Goal: Task Accomplishment & Management: Use online tool/utility

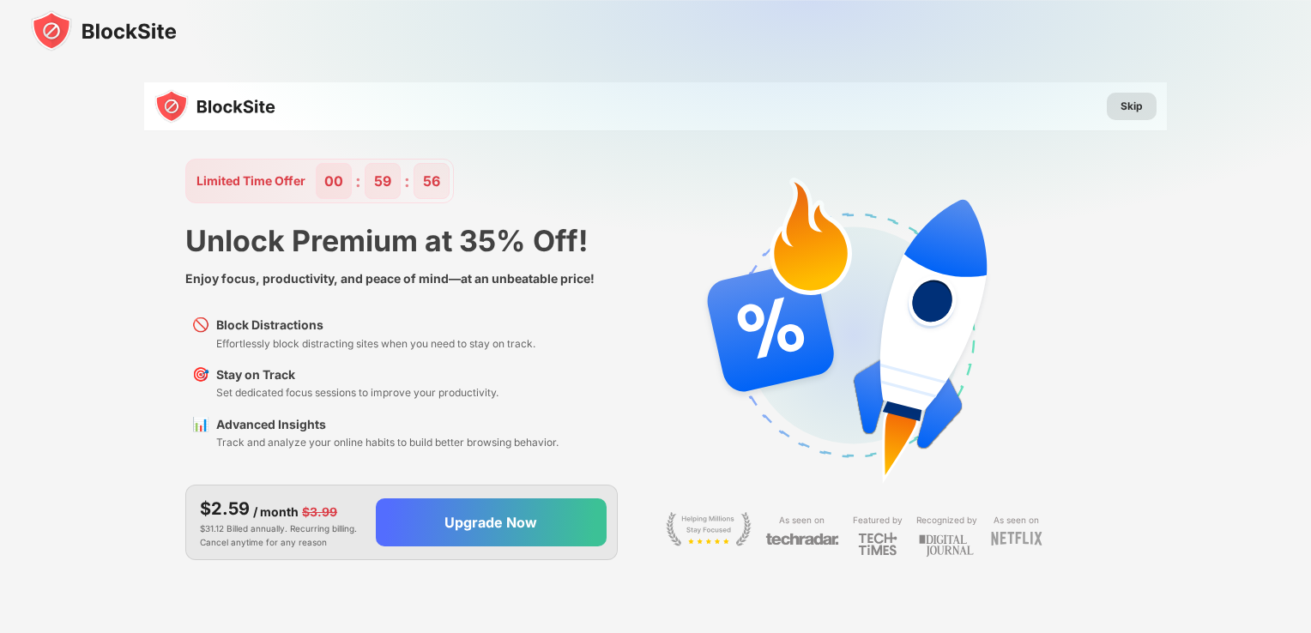
click at [1134, 100] on div "Skip" at bounding box center [1131, 106] width 22 height 17
click at [1139, 104] on div "Skip" at bounding box center [1131, 106] width 22 height 17
click at [1132, 105] on div "Skip" at bounding box center [1131, 106] width 22 height 17
click at [1127, 112] on div "Skip" at bounding box center [1131, 106] width 22 height 17
click at [137, 28] on img at bounding box center [104, 30] width 146 height 41
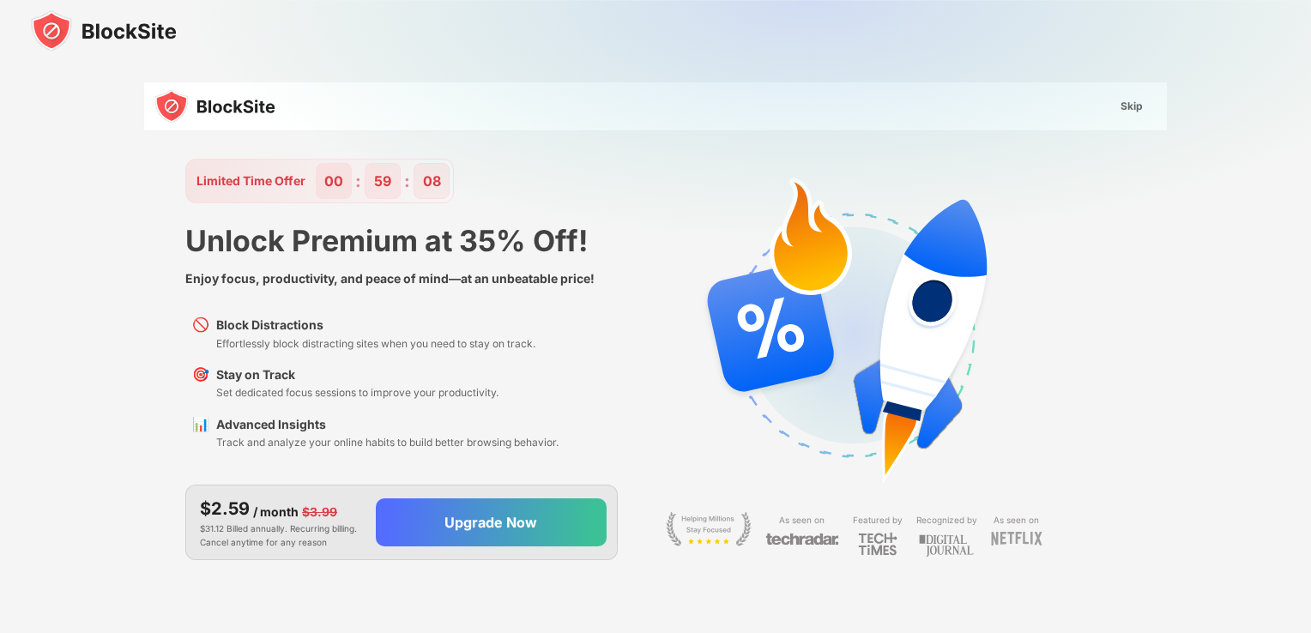
drag, startPoint x: 1012, startPoint y: 2, endPoint x: 49, endPoint y: 34, distance: 963.9
click at [49, 34] on img at bounding box center [104, 30] width 146 height 41
click at [1116, 97] on div "Skip" at bounding box center [1132, 106] width 50 height 27
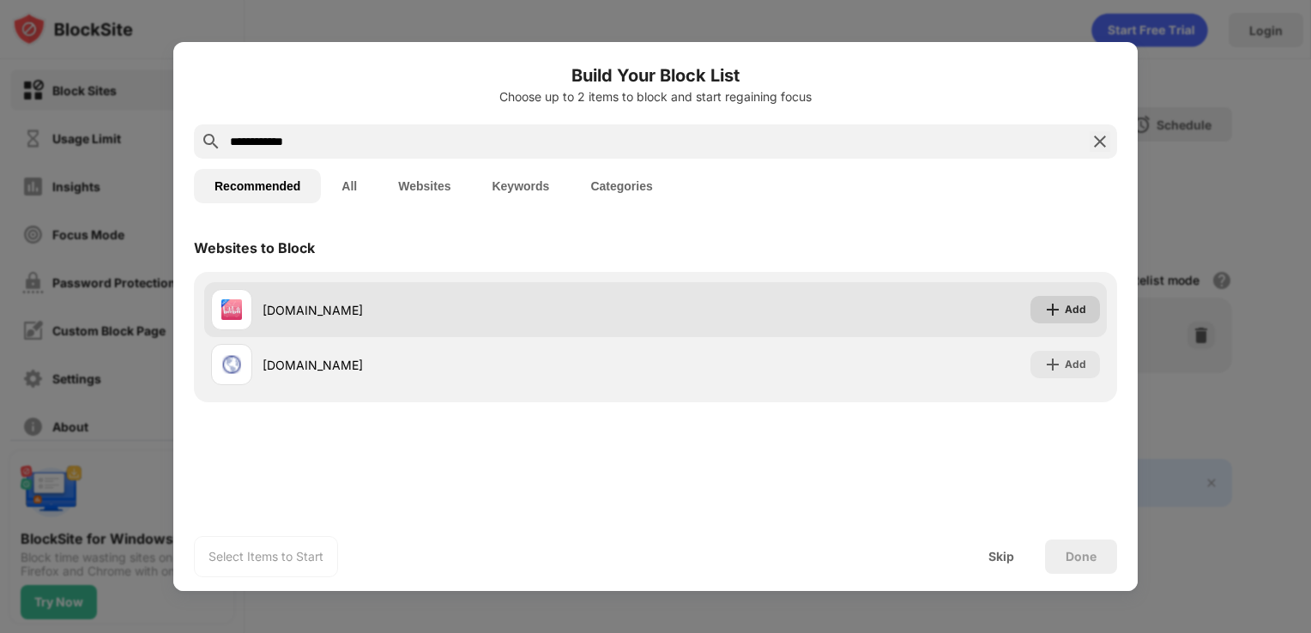
type input "**********"
click at [1063, 320] on div "Add" at bounding box center [1064, 309] width 69 height 27
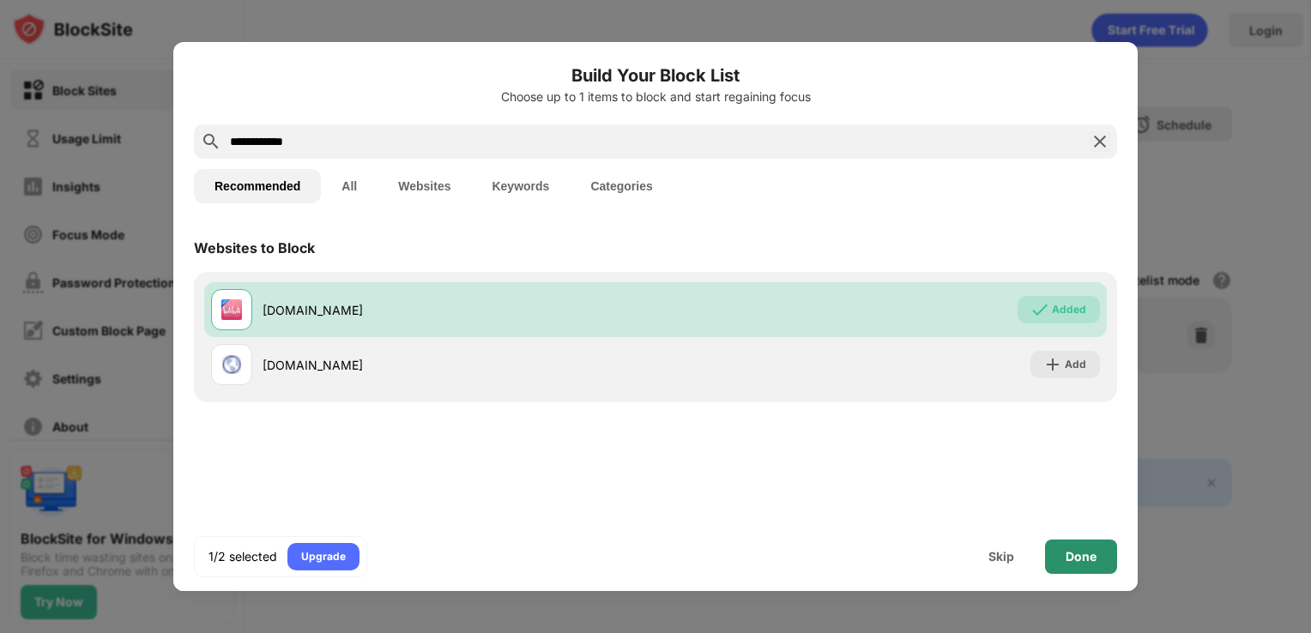
click at [1071, 564] on div "Done" at bounding box center [1081, 557] width 72 height 34
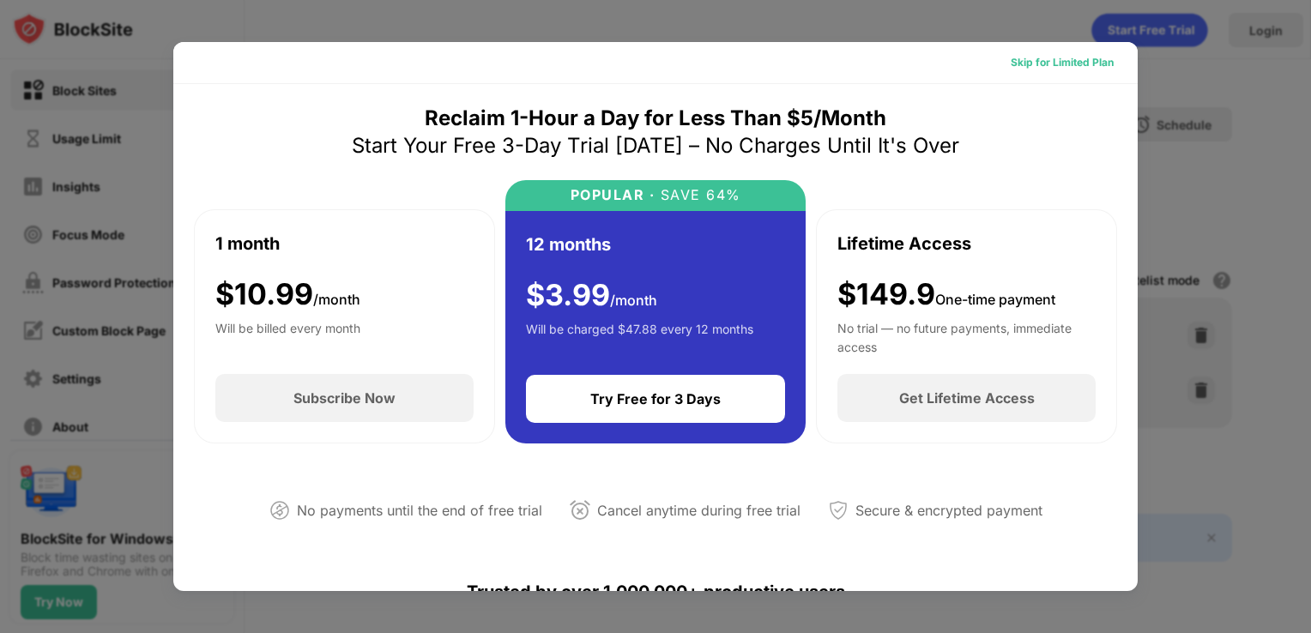
click at [1025, 63] on div "Skip for Limited Plan" at bounding box center [1062, 62] width 103 height 17
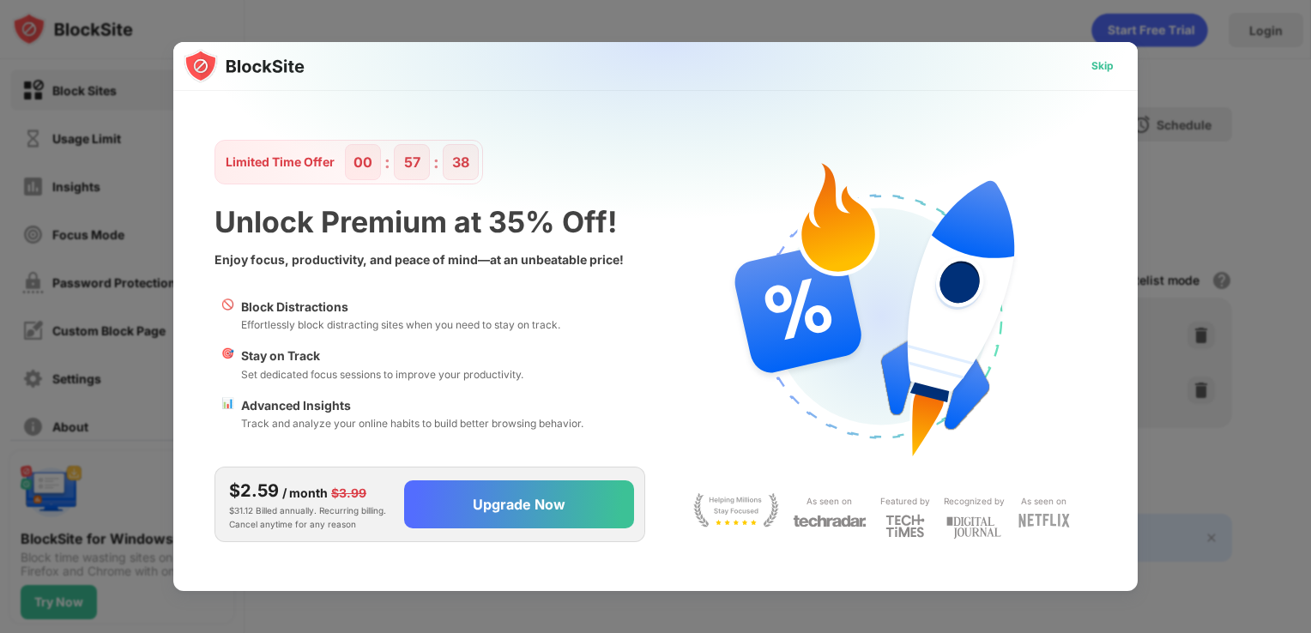
click at [1095, 64] on div "Skip" at bounding box center [1102, 65] width 22 height 17
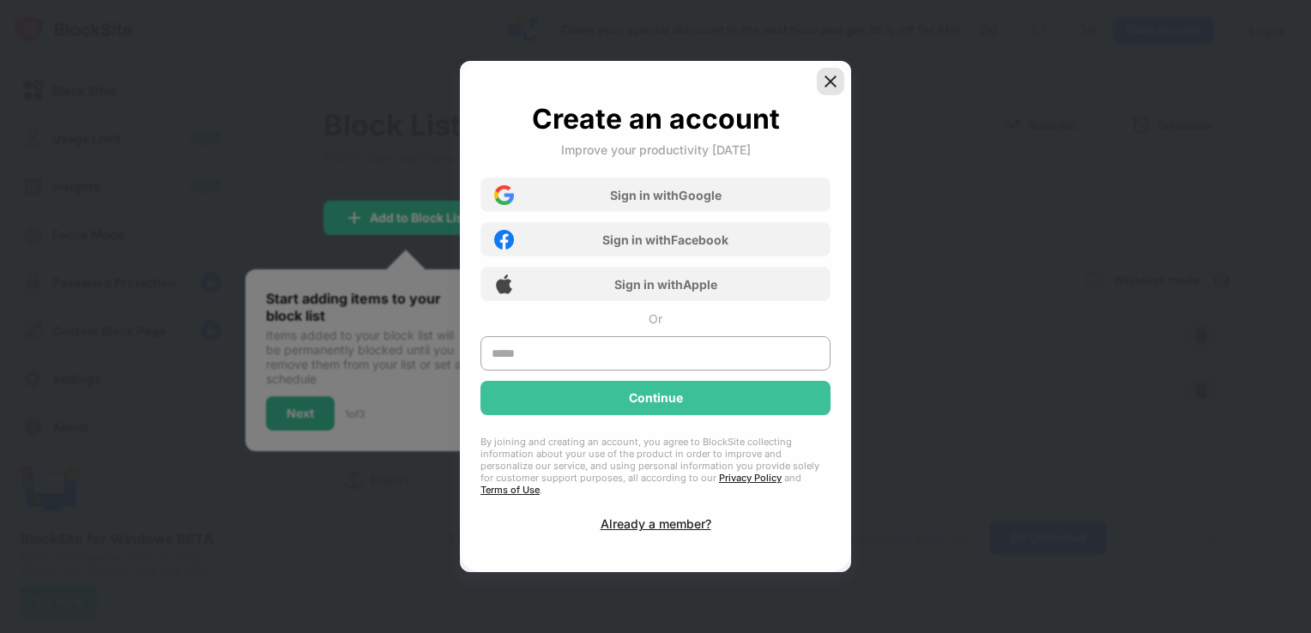
click at [830, 90] on img at bounding box center [830, 81] width 17 height 17
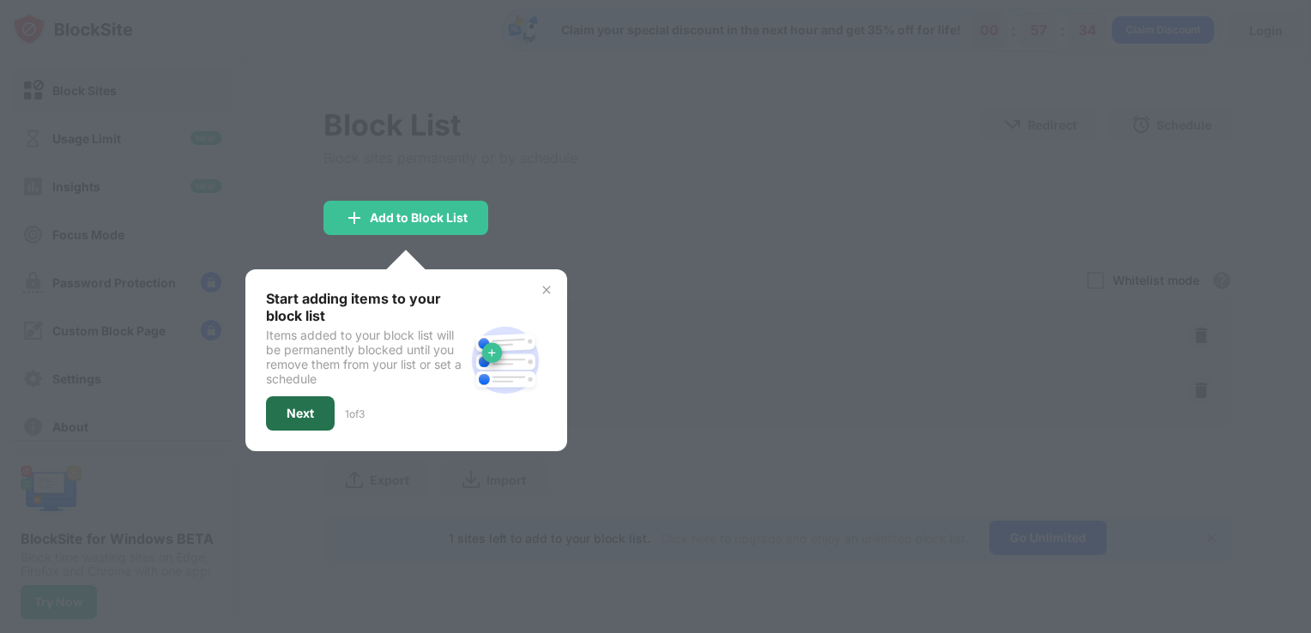
click at [307, 407] on div "Next" at bounding box center [300, 414] width 27 height 14
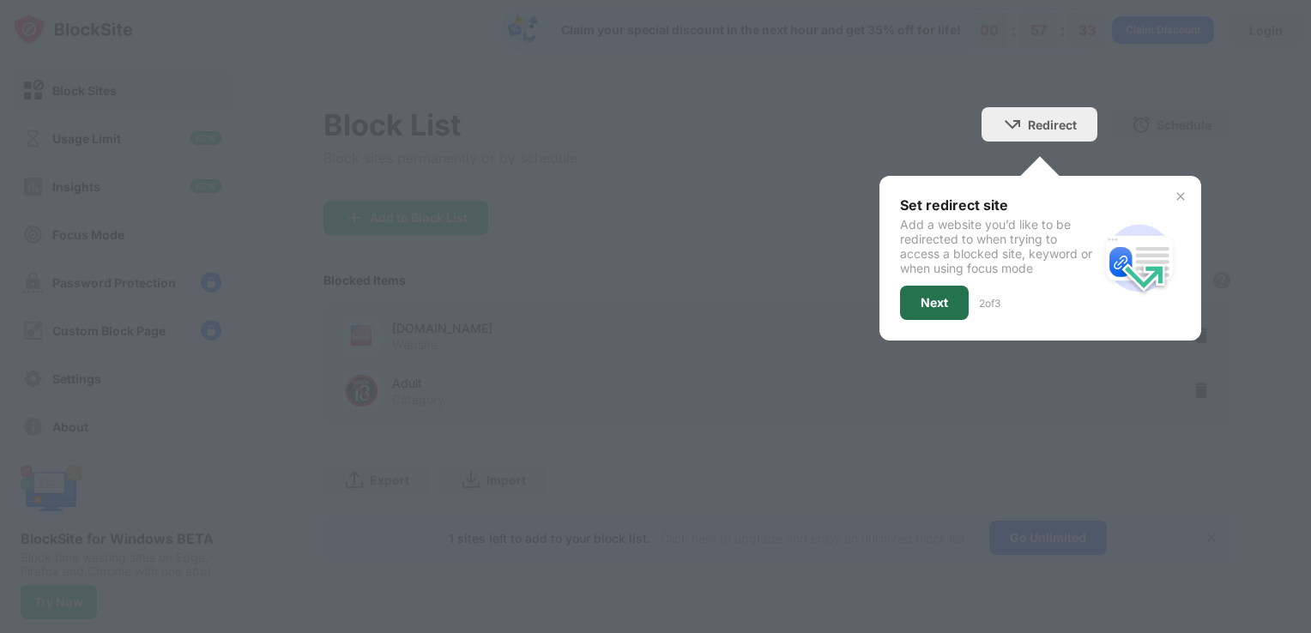
click at [921, 297] on div "Next" at bounding box center [933, 303] width 27 height 14
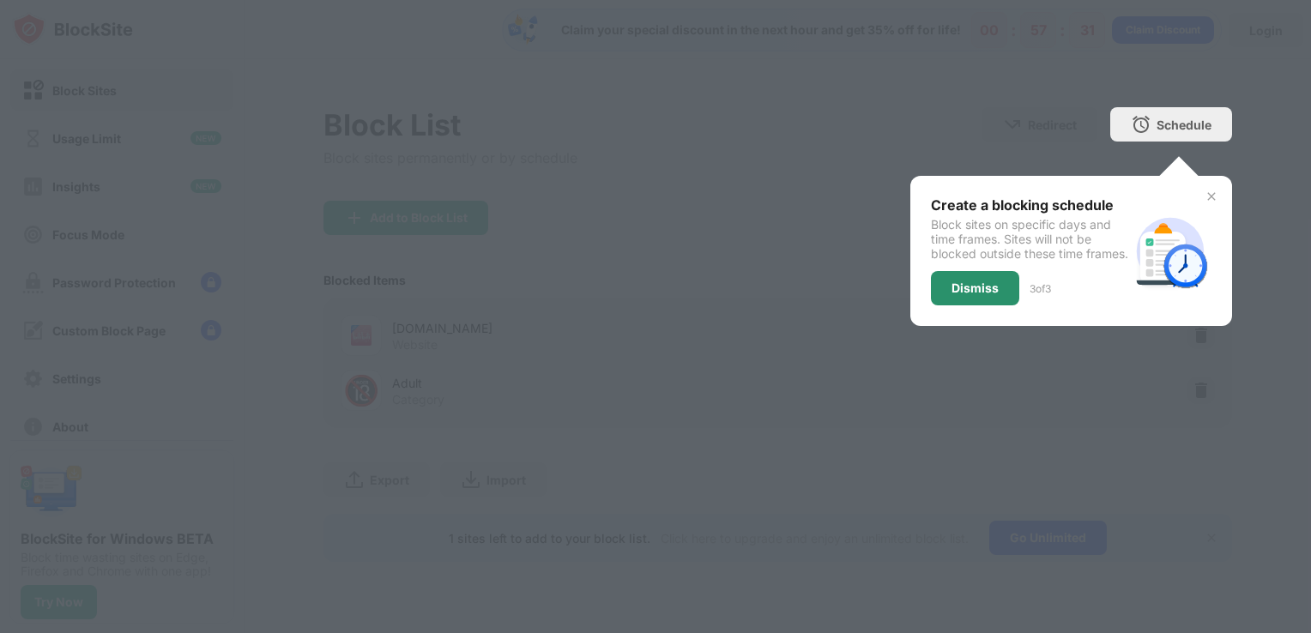
click at [960, 293] on div "Dismiss" at bounding box center [974, 288] width 47 height 14
